Goal: Navigation & Orientation: Find specific page/section

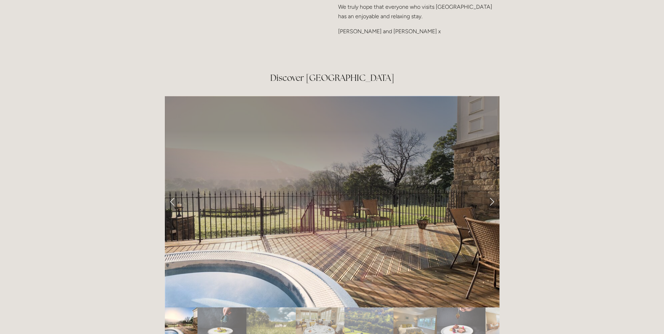
scroll to position [1155, 0]
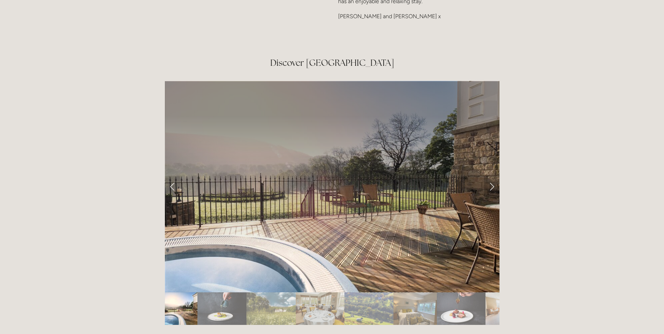
click at [491, 176] on link "Next Slide" at bounding box center [491, 186] width 15 height 21
click at [492, 176] on link "Next Slide" at bounding box center [491, 186] width 15 height 21
click at [491, 176] on link "Next Slide" at bounding box center [491, 186] width 15 height 21
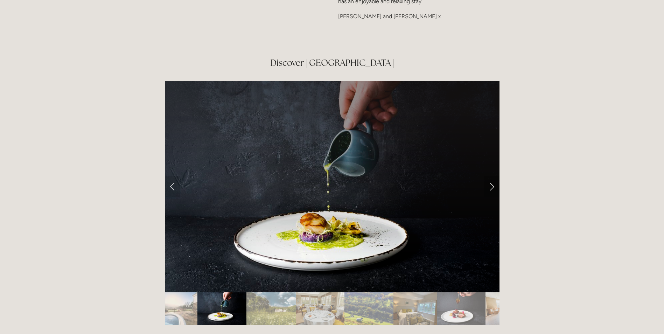
click at [490, 176] on link "Next Slide" at bounding box center [491, 186] width 15 height 21
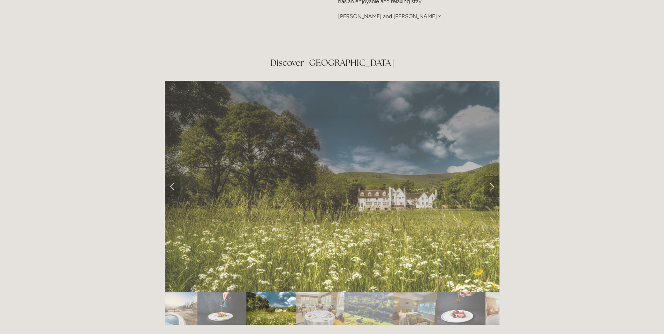
click at [490, 176] on link "Next Slide" at bounding box center [491, 186] width 15 height 21
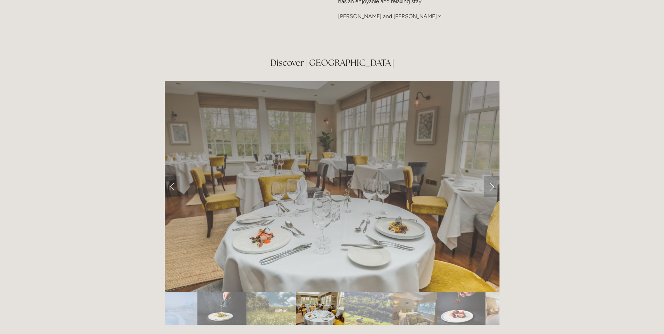
click at [490, 176] on link "Next Slide" at bounding box center [491, 186] width 15 height 21
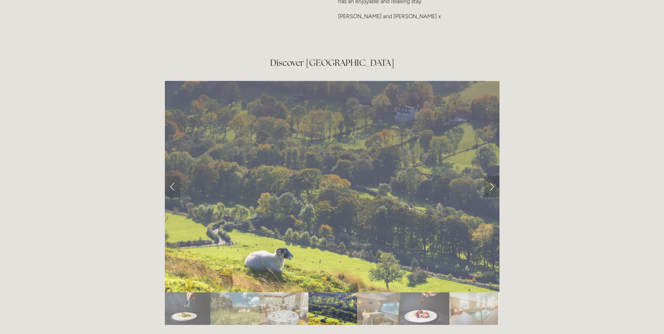
click at [490, 176] on link "Next Slide" at bounding box center [491, 186] width 15 height 21
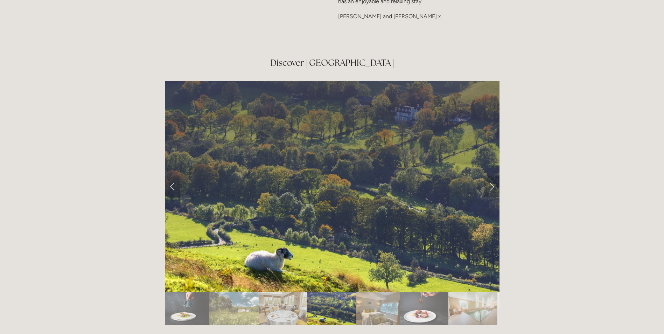
click at [490, 176] on link "Next Slide" at bounding box center [491, 186] width 15 height 21
click at [493, 176] on link "Next Slide" at bounding box center [491, 186] width 15 height 21
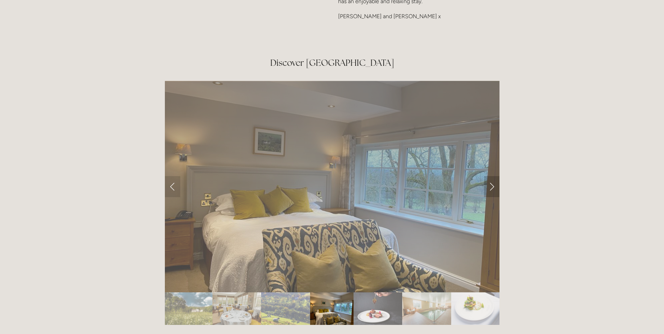
click at [493, 176] on link "Next Slide" at bounding box center [491, 186] width 15 height 21
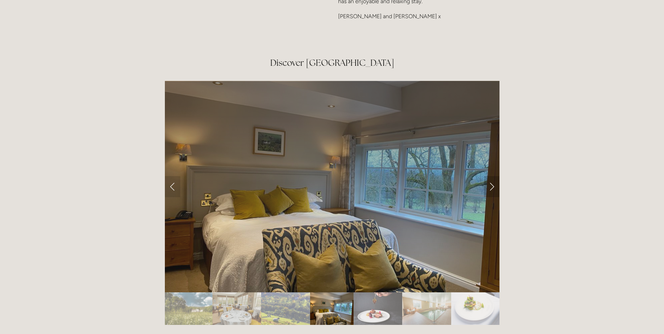
click at [493, 176] on link "Next Slide" at bounding box center [491, 186] width 15 height 21
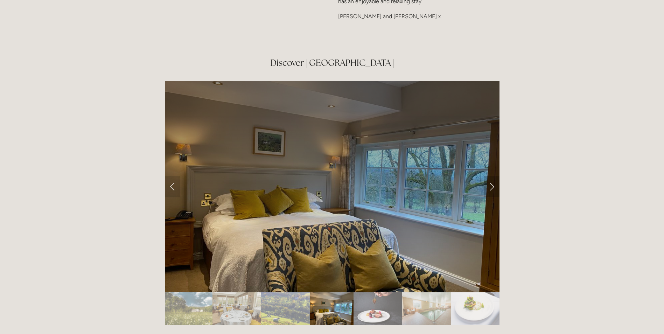
click at [493, 176] on link "Next Slide" at bounding box center [491, 186] width 15 height 21
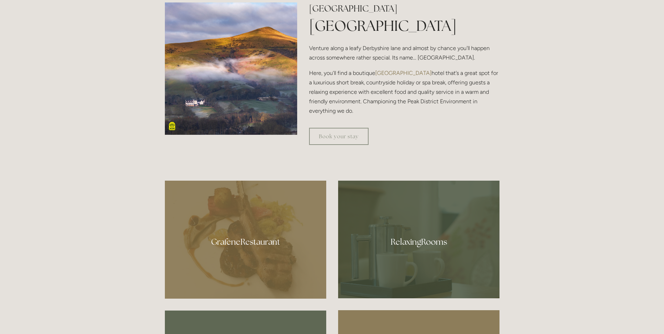
scroll to position [490, 0]
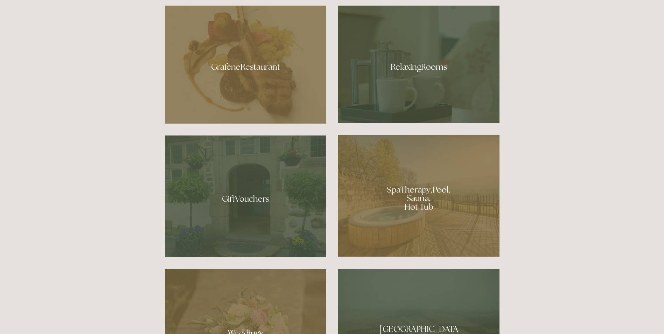
click at [418, 187] on div at bounding box center [418, 195] width 161 height 121
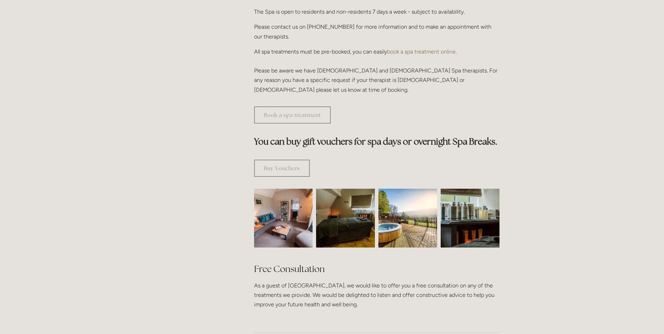
scroll to position [490, 0]
